Goal: Check status: Check status

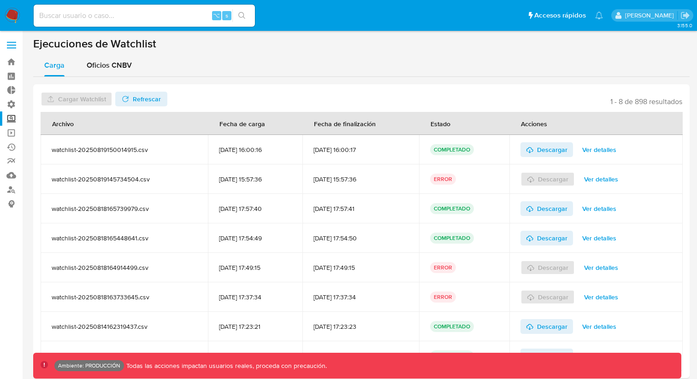
click at [13, 119] on label "Screening" at bounding box center [55, 119] width 110 height 14
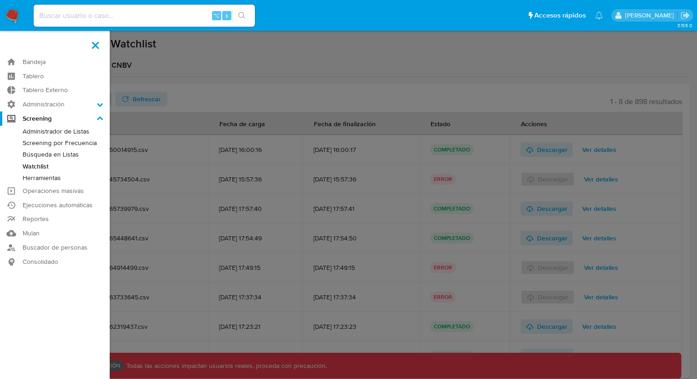
click at [0, 0] on input "Screening" at bounding box center [0, 0] width 0 height 0
click at [13, 118] on label "Screening" at bounding box center [55, 119] width 110 height 14
click at [0, 0] on input "Screening" at bounding box center [0, 0] width 0 height 0
click at [52, 154] on link "Búsqueda en Listas" at bounding box center [55, 155] width 110 height 12
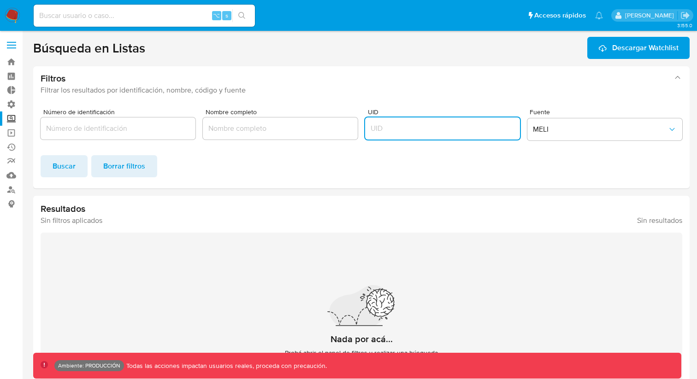
click at [430, 126] on input "UID" at bounding box center [442, 129] width 155 height 12
type input "599145"
click at [636, 133] on span "MELI" at bounding box center [600, 129] width 135 height 9
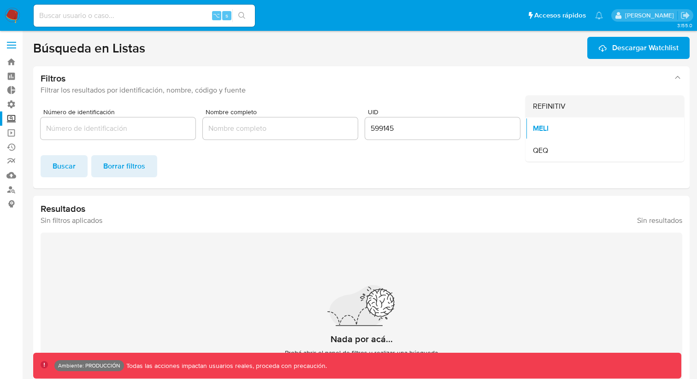
click at [567, 107] on div "REFINITIV" at bounding box center [602, 106] width 138 height 22
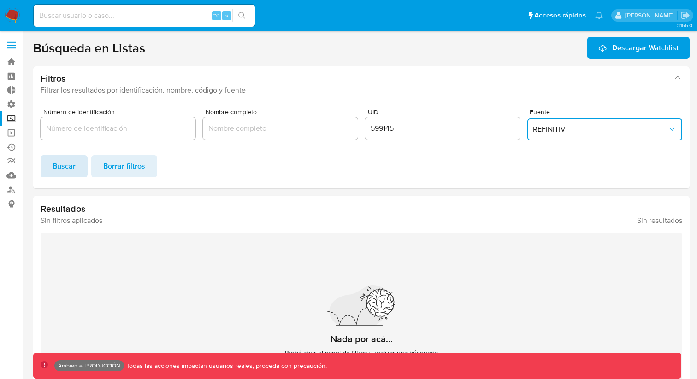
click at [71, 175] on span "Buscar" at bounding box center [64, 166] width 23 height 20
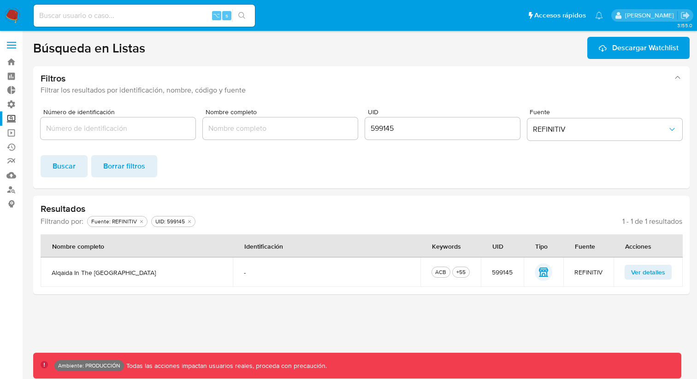
click at [646, 270] on span "Ver detalles" at bounding box center [648, 272] width 34 height 13
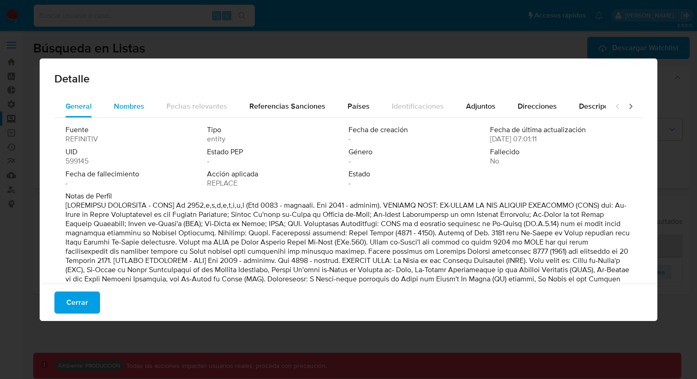
click at [128, 102] on span "Nombres" at bounding box center [129, 106] width 30 height 11
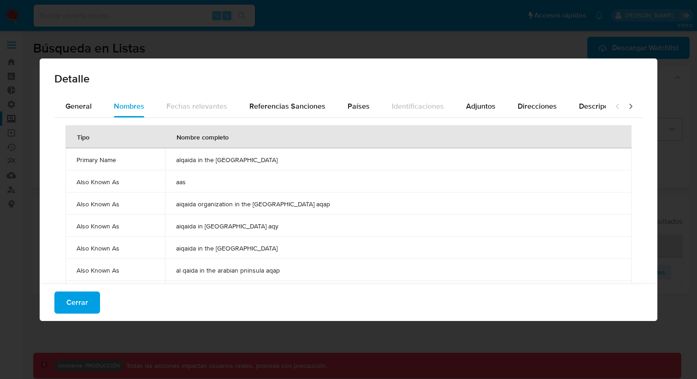
scroll to position [13, 0]
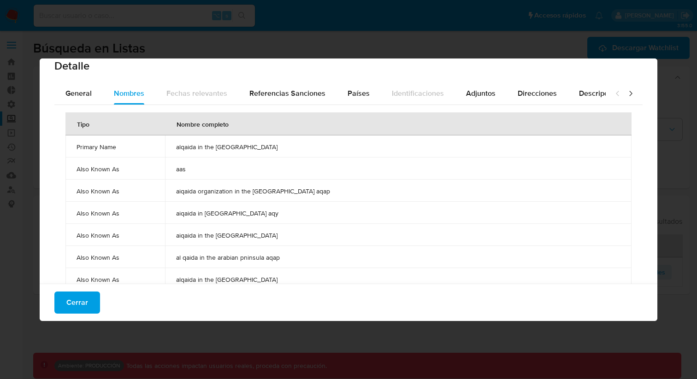
drag, startPoint x: 77, startPoint y: 168, endPoint x: 109, endPoint y: 164, distance: 33.0
click at [109, 164] on td "Also Known As" at bounding box center [115, 169] width 100 height 22
click at [92, 189] on span "Also Known As" at bounding box center [115, 191] width 77 height 8
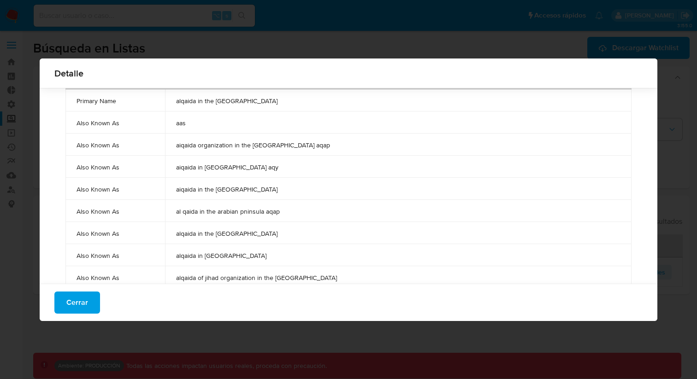
scroll to position [52, 0]
